Goal: Task Accomplishment & Management: Manage account settings

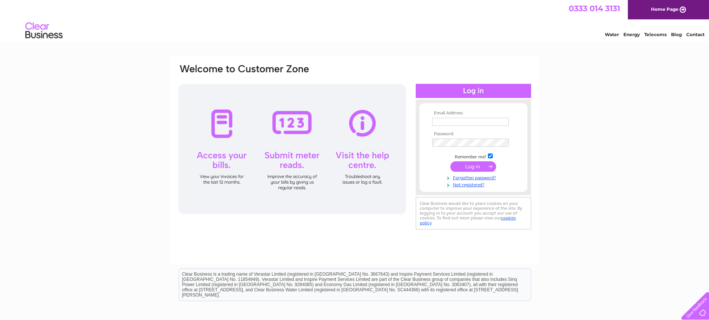
type input "houseofburdon@gmail.com"
click at [484, 168] on input "submit" at bounding box center [473, 166] width 46 height 10
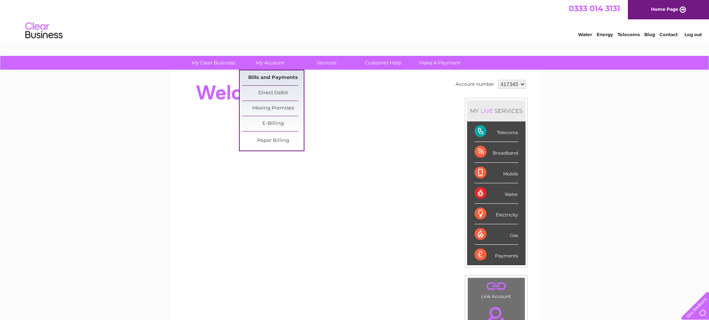
click at [272, 77] on link "Bills and Payments" at bounding box center [272, 77] width 61 height 15
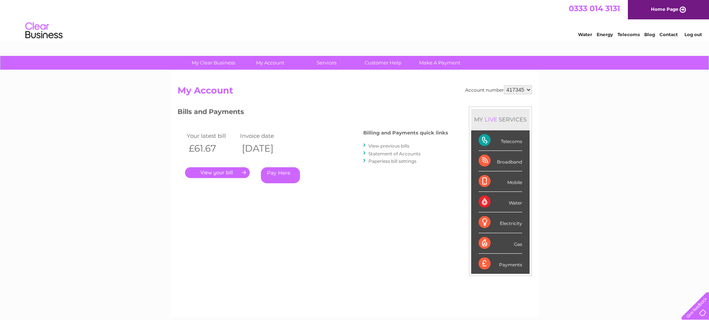
click at [224, 173] on link "." at bounding box center [217, 172] width 65 height 11
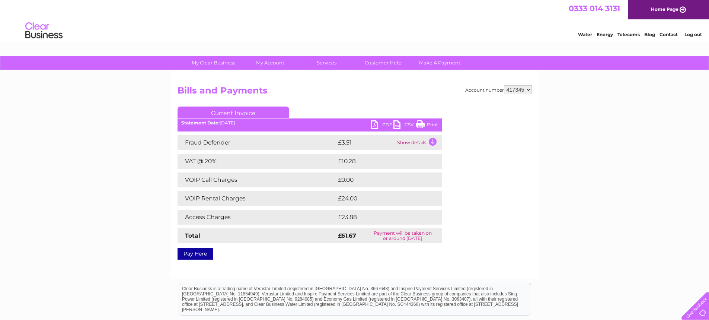
click at [429, 121] on link "Print" at bounding box center [427, 125] width 22 height 11
click at [692, 32] on link "Log out" at bounding box center [692, 35] width 17 height 6
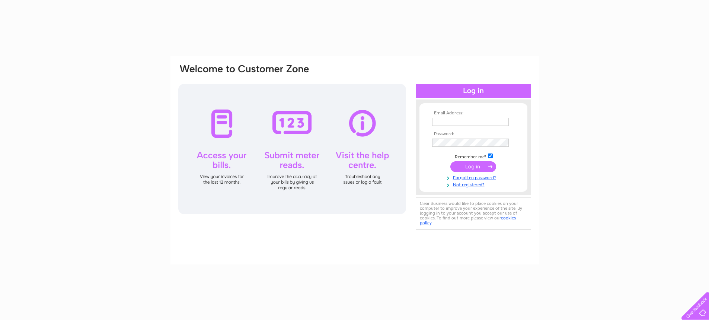
type input "[EMAIL_ADDRESS][DOMAIN_NAME]"
